Goal: Transaction & Acquisition: Purchase product/service

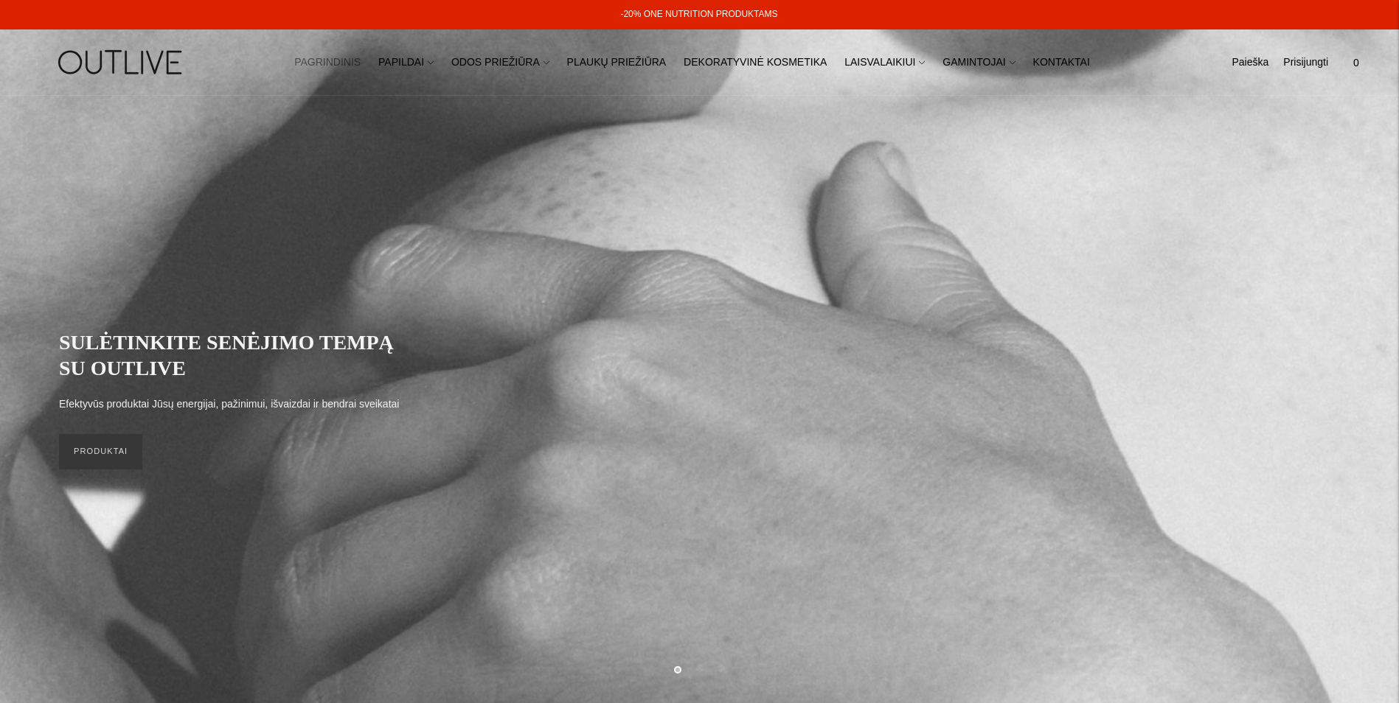
click at [361, 61] on link "PAGRINDINIS" at bounding box center [327, 62] width 66 height 32
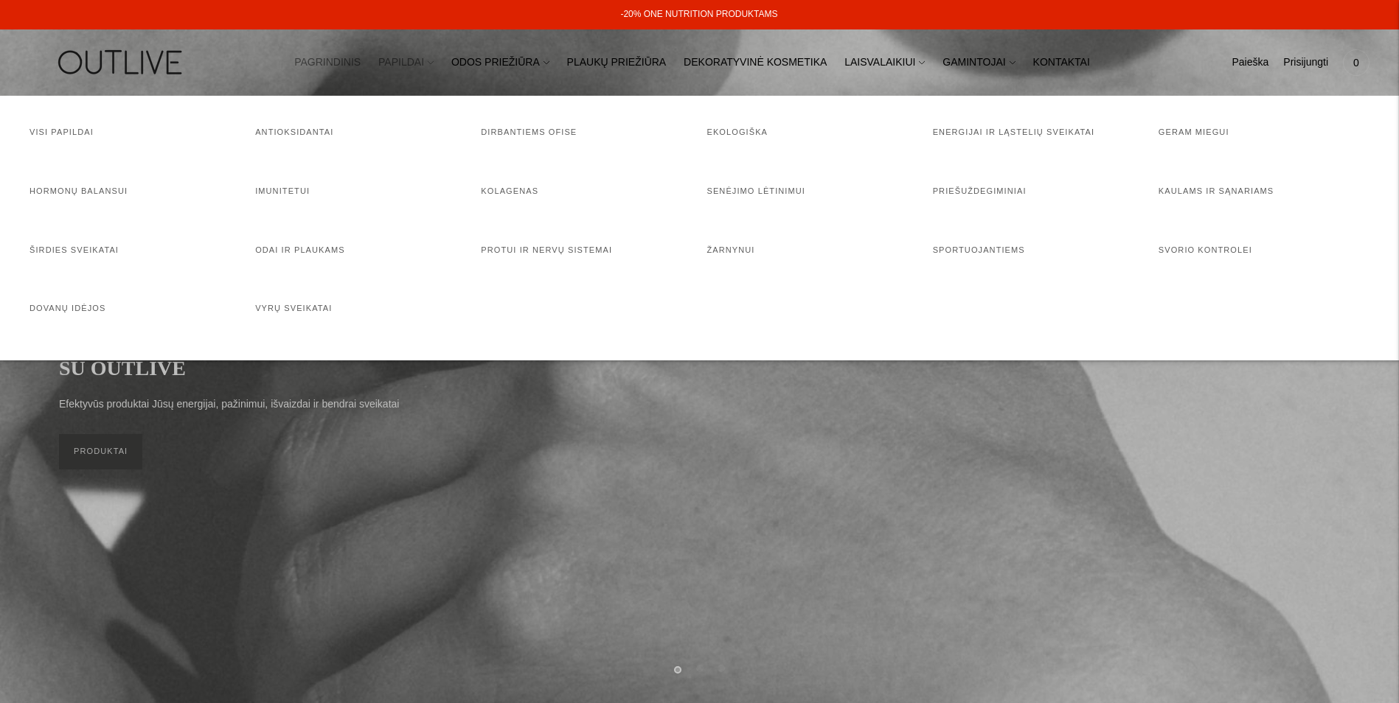
click at [434, 61] on icon at bounding box center [431, 63] width 6 height 6
click at [89, 130] on h4 "Visi papildai" at bounding box center [134, 132] width 211 height 15
click at [74, 130] on link "Visi papildai" at bounding box center [61, 132] width 64 height 9
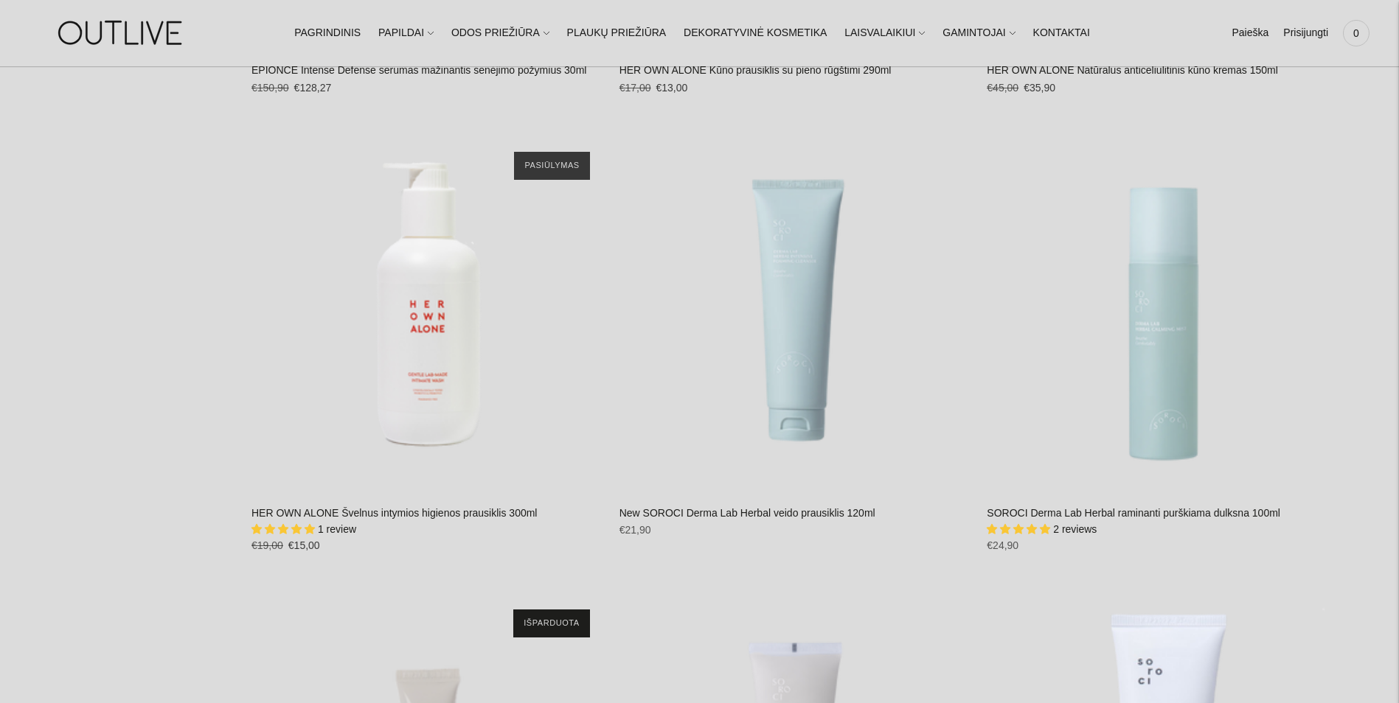
scroll to position [31633, 0]
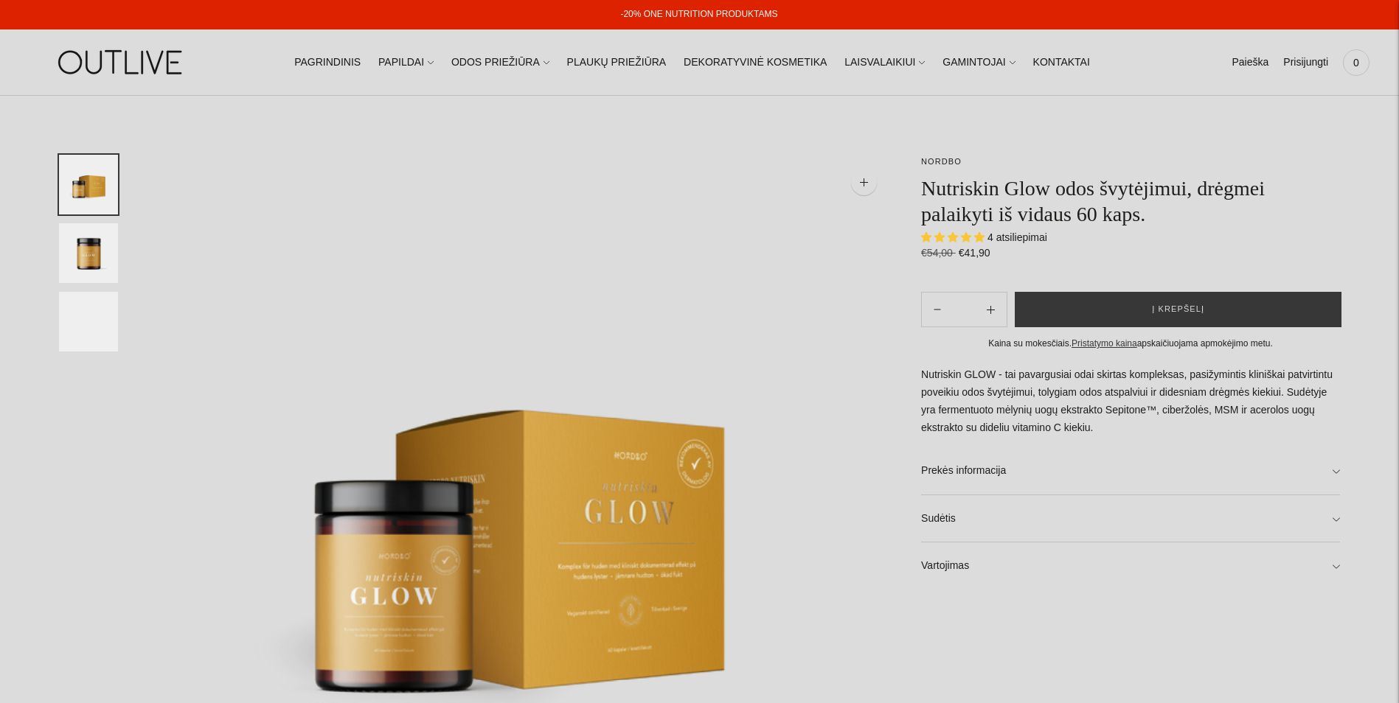
select select "**********"
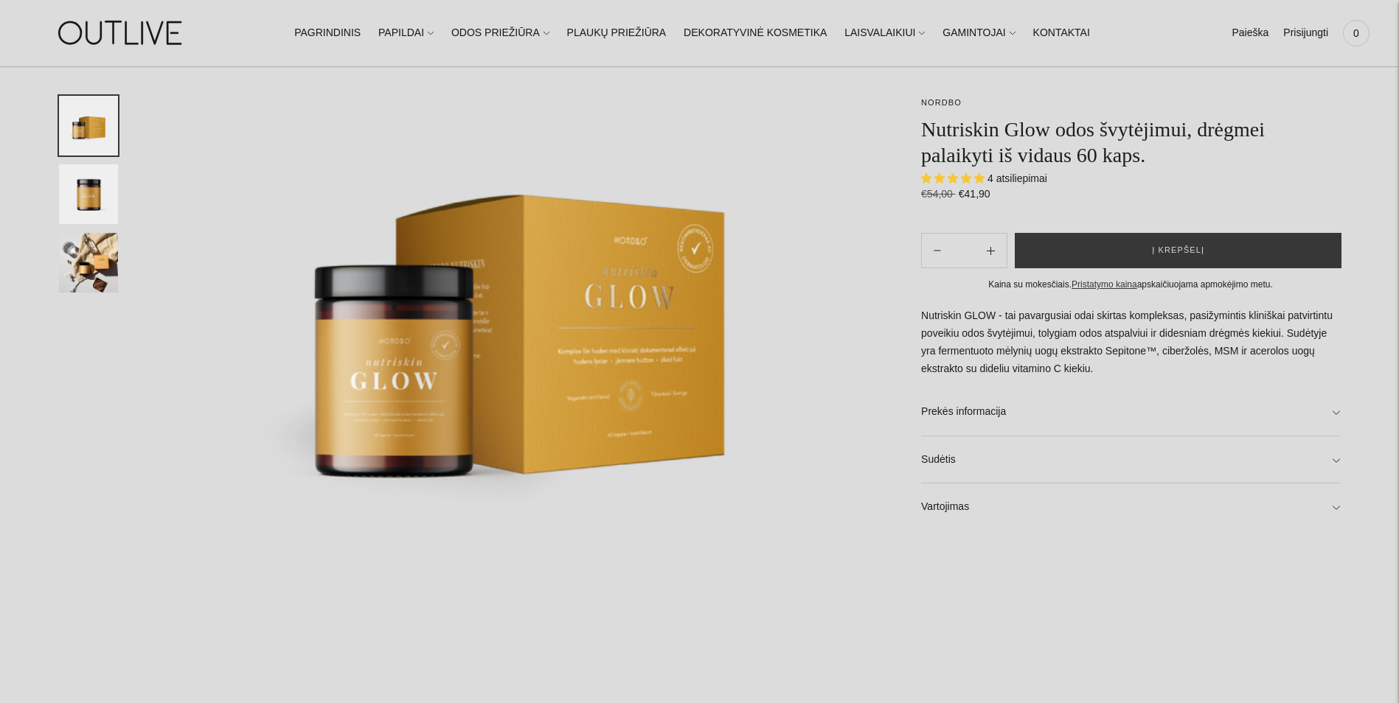
scroll to position [221, 0]
